Goal: Information Seeking & Learning: Learn about a topic

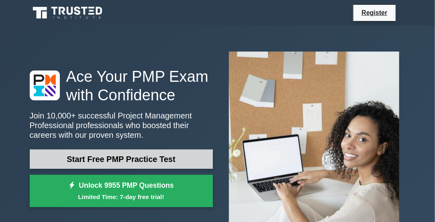
click at [171, 161] on link "Start Free PMP Practice Test" at bounding box center [121, 158] width 183 height 19
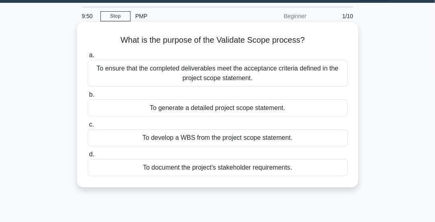
scroll to position [22, 0]
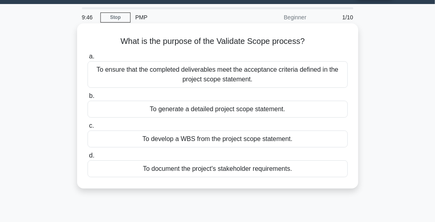
click at [229, 141] on div "To develop a WBS from the project scope statement." at bounding box center [218, 138] width 261 height 17
click at [88, 128] on input "c. To develop a WBS from the project scope statement." at bounding box center [88, 125] width 0 height 5
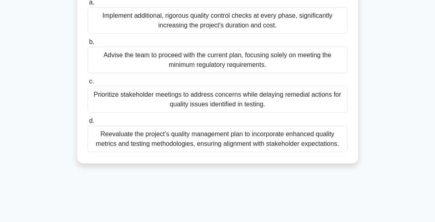
scroll to position [212, 0]
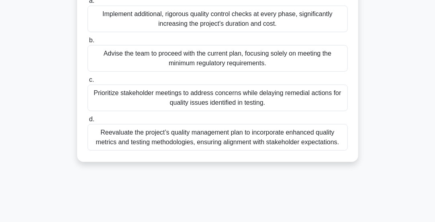
click at [222, 141] on div "Reevaluate the project’s quality management plan to incorporate enhanced qualit…" at bounding box center [218, 137] width 261 height 27
click at [88, 122] on input "d. Reevaluate the project’s quality management plan to incorporate enhanced qua…" at bounding box center [88, 119] width 0 height 5
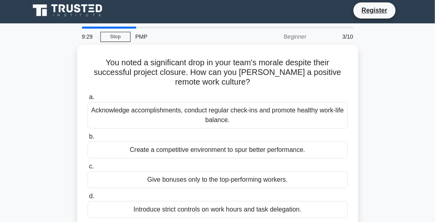
scroll to position [0, 0]
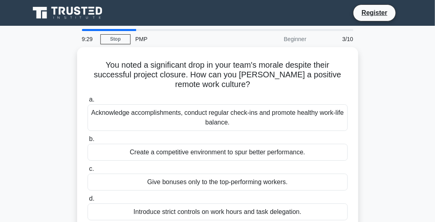
click at [222, 141] on label "b. Create a competitive environment to spur better performance." at bounding box center [218, 147] width 261 height 27
click at [88, 141] on input "b. Create a competitive environment to spur better performance." at bounding box center [88, 138] width 0 height 5
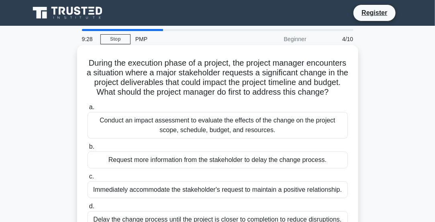
click at [222, 138] on div "Conduct an impact assessment to evaluate the effects of the change on the proje…" at bounding box center [218, 125] width 261 height 27
click at [88, 110] on input "a. Conduct an impact assessment to evaluate the effects of the change on the pr…" at bounding box center [88, 107] width 0 height 5
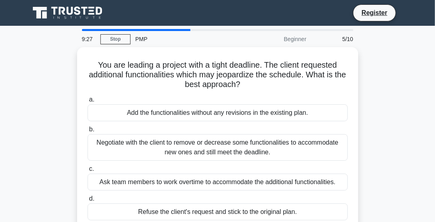
click at [222, 142] on div "Negotiate with the client to remove or decrease some functionalities to accommo…" at bounding box center [218, 147] width 261 height 27
click at [88, 132] on input "b. Negotiate with the client to remove or decrease some functionalities to acco…" at bounding box center [88, 129] width 0 height 5
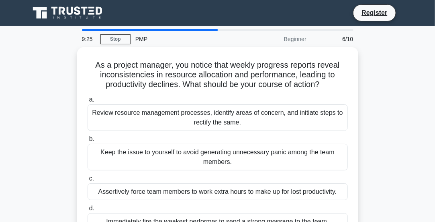
click at [222, 144] on div "Keep the issue to yourself to avoid generating unnecessary panic among the team…" at bounding box center [218, 157] width 261 height 27
click at [88, 142] on input "b. Keep the issue to yourself to avoid generating unnecessary panic among the t…" at bounding box center [88, 138] width 0 height 5
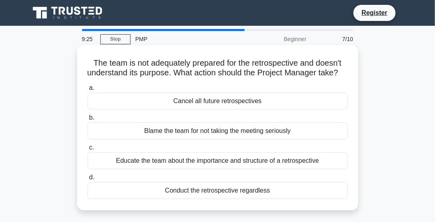
click at [220, 150] on div "a. Cancel all future retrospectives b. Blame the team for not taking the meetin…" at bounding box center [218, 140] width 270 height 119
click at [212, 169] on div "Educate the team about the importance and structure of a retrospective" at bounding box center [218, 160] width 261 height 17
click at [88, 150] on input "c. Educate the team about the importance and structure of a retrospective" at bounding box center [88, 147] width 0 height 5
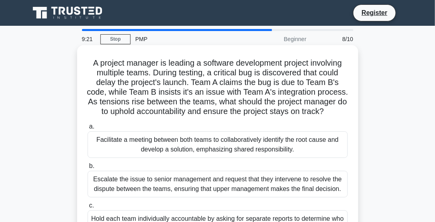
click at [205, 197] on div "Escalate the issue to senior management and request that they intervene to reso…" at bounding box center [218, 183] width 261 height 27
click at [88, 168] on input "b. Escalate the issue to senior management and request that they intervene to r…" at bounding box center [88, 165] width 0 height 5
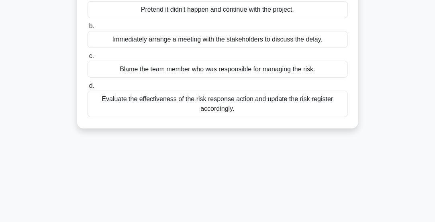
scroll to position [115, 0]
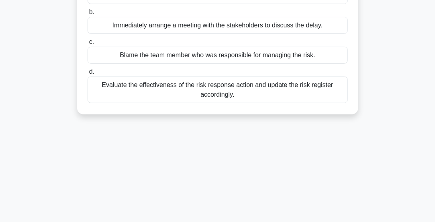
click at [196, 99] on div "Evaluate the effectiveness of the risk response action and update the risk regi…" at bounding box center [218, 89] width 261 height 27
click at [88, 74] on input "d. Evaluate the effectiveness of the risk response action and update the risk r…" at bounding box center [88, 71] width 0 height 5
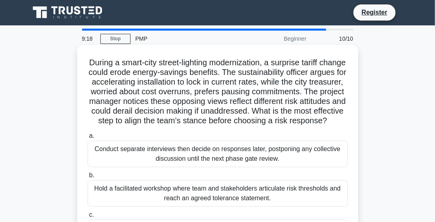
scroll to position [0, 0]
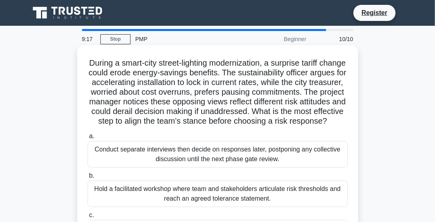
click at [164, 157] on div "Conduct separate interviews then decide on responses later, postponing any coll…" at bounding box center [218, 154] width 261 height 27
click at [88, 139] on input "a. Conduct separate interviews then decide on responses later, postponing any c…" at bounding box center [88, 135] width 0 height 5
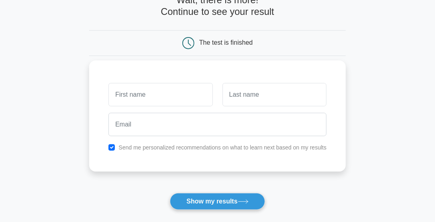
scroll to position [51, 0]
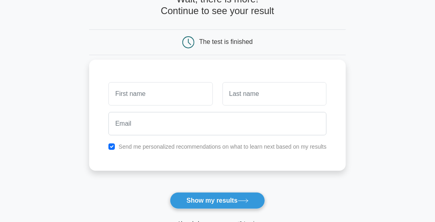
click at [117, 146] on div "Send me personalized recommendations on what to learn next based on my results" at bounding box center [218, 147] width 228 height 10
click at [111, 145] on input "checkbox" at bounding box center [112, 146] width 6 height 6
checkbox input "false"
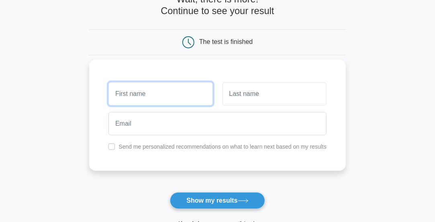
click at [125, 101] on input "text" at bounding box center [161, 93] width 104 height 23
type input "srinu"
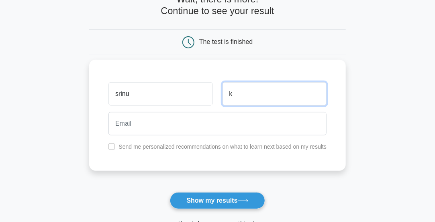
type input "k"
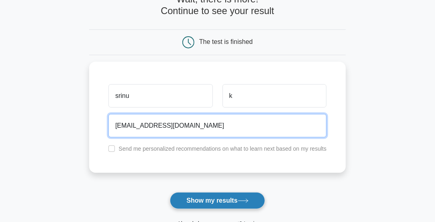
type input "srinuk@gmail.com"
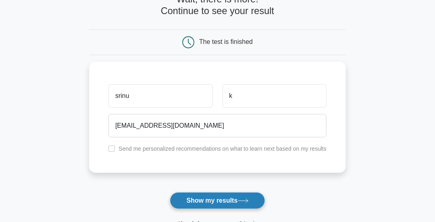
click at [181, 192] on button "Show my results" at bounding box center [217, 200] width 95 height 17
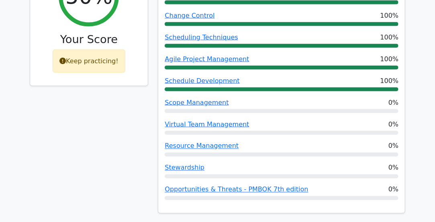
scroll to position [377, 0]
